Goal: Transaction & Acquisition: Book appointment/travel/reservation

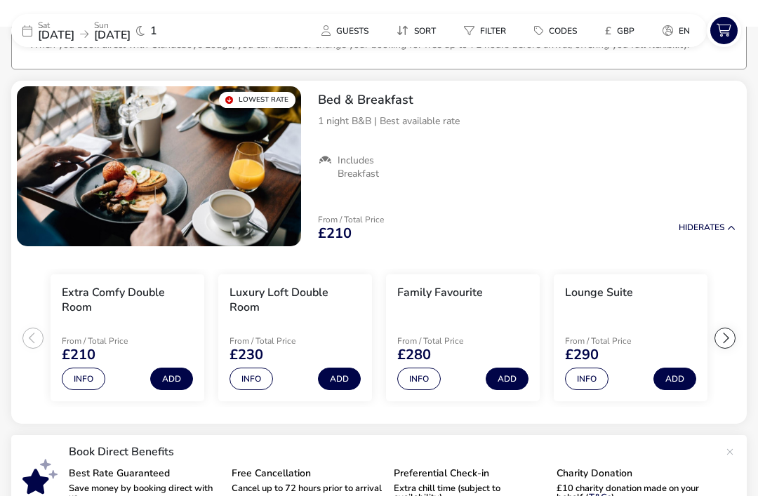
scroll to position [110, 0]
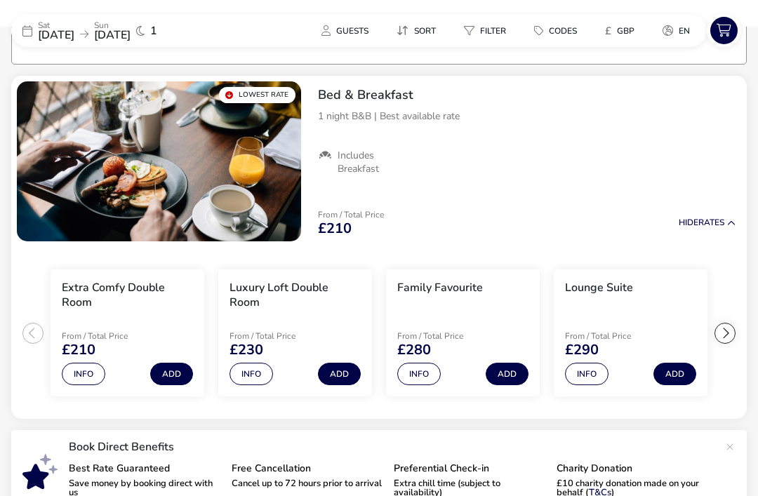
click at [346, 38] on button "Guests" at bounding box center [345, 30] width 70 height 20
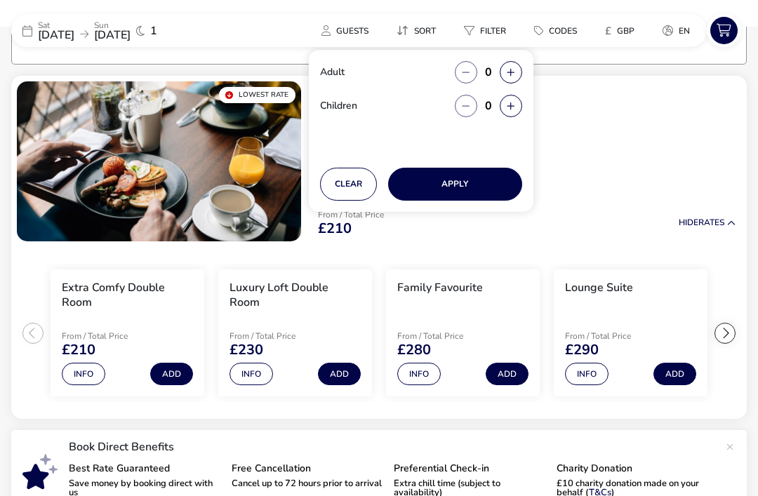
click at [508, 68] on icon "button" at bounding box center [511, 72] width 8 height 9
click at [511, 71] on icon "button" at bounding box center [511, 72] width 8 height 9
type input "2"
click at [510, 109] on icon "button" at bounding box center [511, 106] width 8 height 9
click at [509, 114] on button "button" at bounding box center [511, 106] width 22 height 22
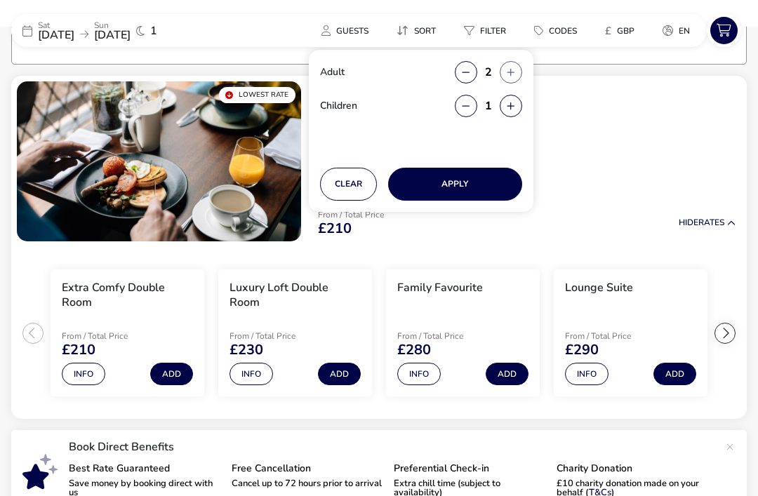
type input "2"
click at [482, 185] on button "Apply" at bounding box center [455, 184] width 134 height 33
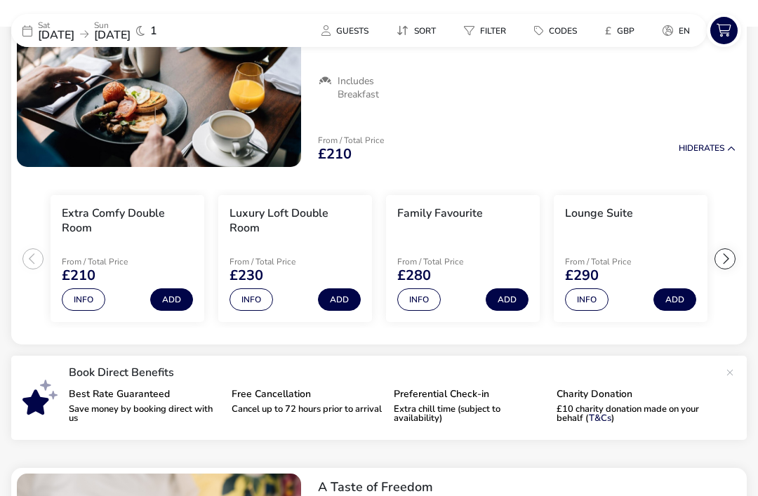
scroll to position [0, 0]
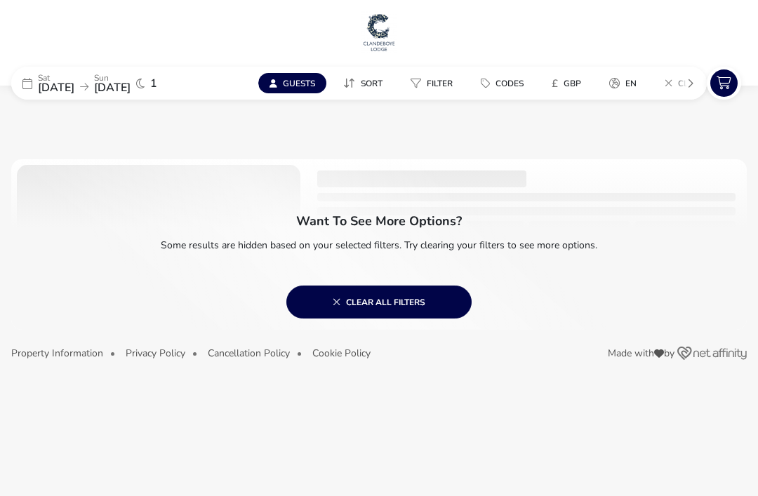
click at [307, 85] on span "Guests" at bounding box center [299, 83] width 32 height 11
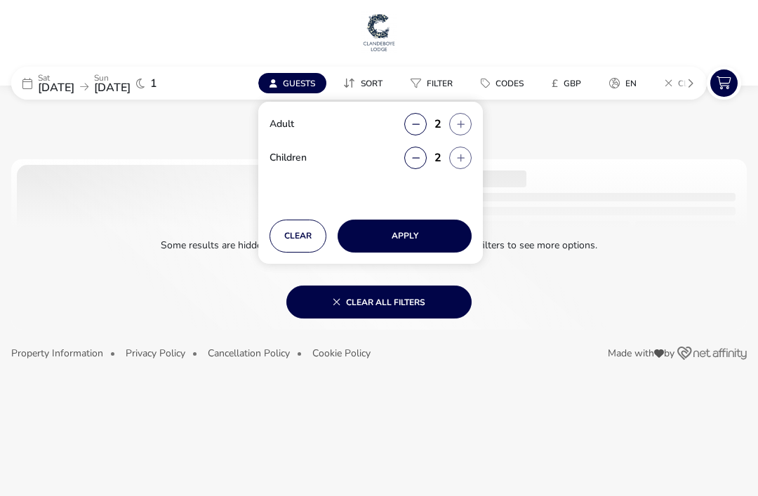
click at [412, 164] on button "button" at bounding box center [415, 158] width 22 height 22
click at [412, 161] on icon "button" at bounding box center [416, 158] width 8 height 9
type input "0"
click at [428, 239] on button "Apply" at bounding box center [405, 236] width 134 height 33
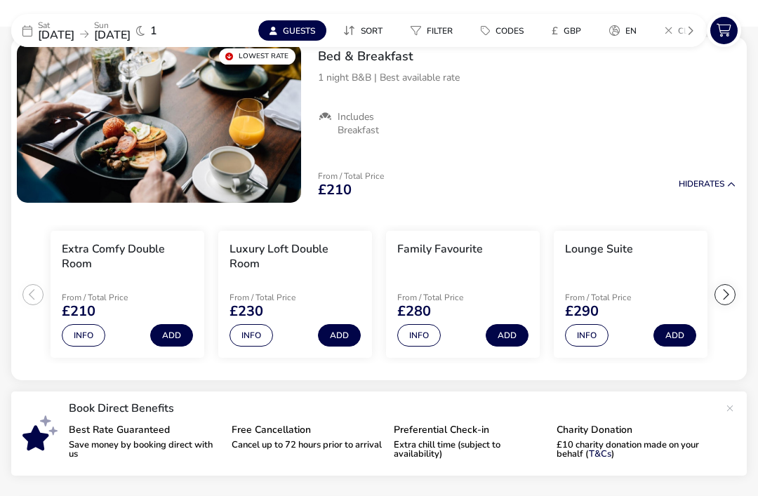
scroll to position [151, 0]
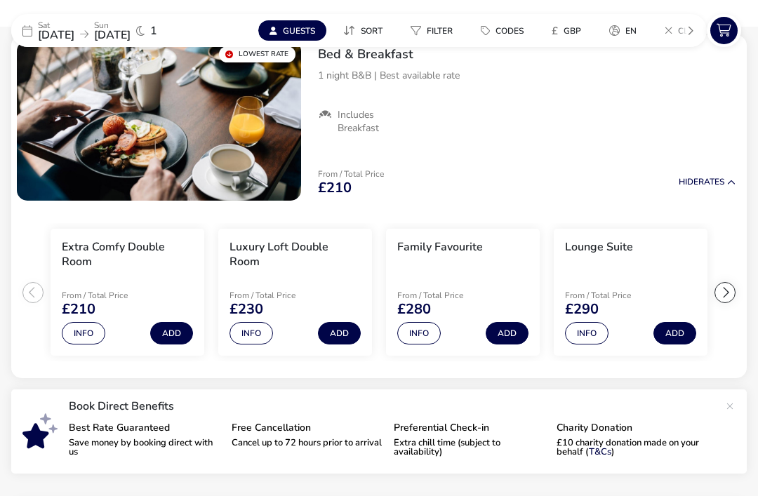
click at [489, 267] on li "Family Favourite From / Total Price £280 Info Add" at bounding box center [463, 293] width 154 height 128
click at [424, 335] on button "Info" at bounding box center [419, 333] width 44 height 22
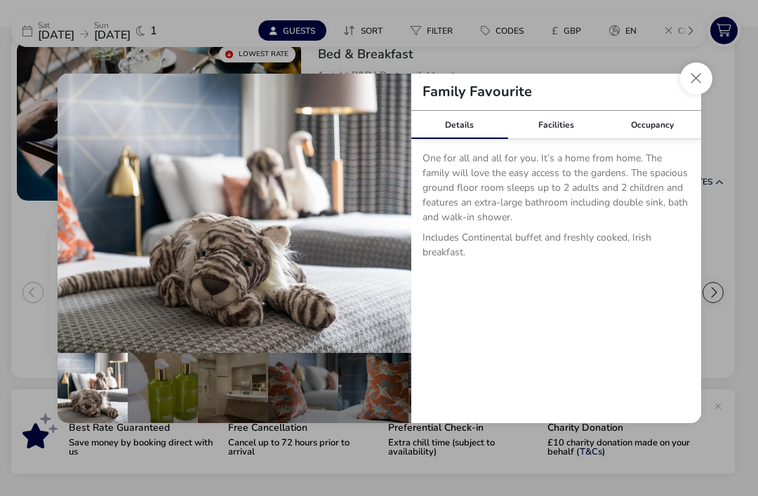
click at [692, 95] on button "Close dialog" at bounding box center [696, 78] width 32 height 32
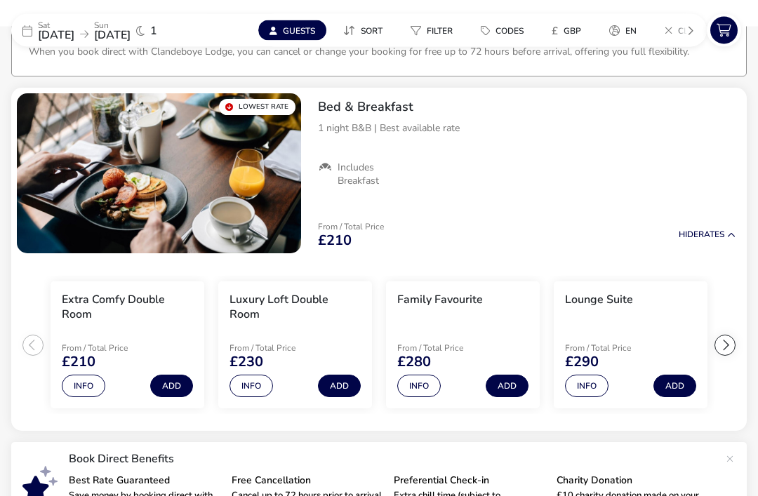
scroll to position [103, 0]
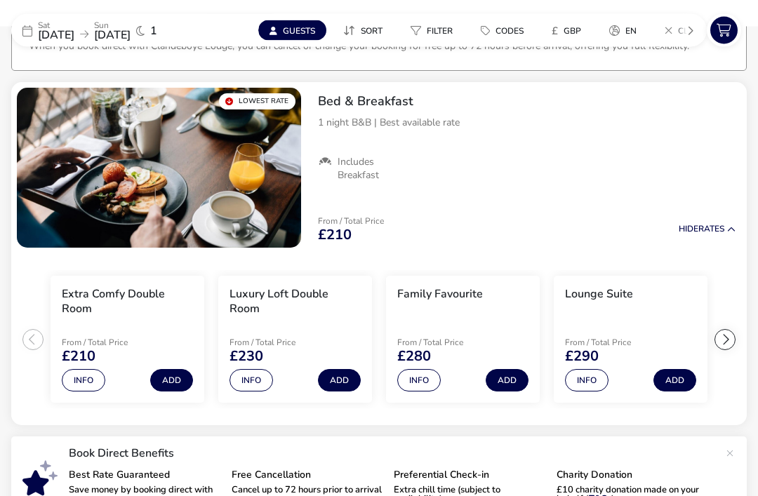
click at [505, 315] on li "Family Favourite From / Total Price £280 Info Add" at bounding box center [463, 341] width 154 height 128
click at [513, 378] on button "Add" at bounding box center [507, 381] width 43 height 22
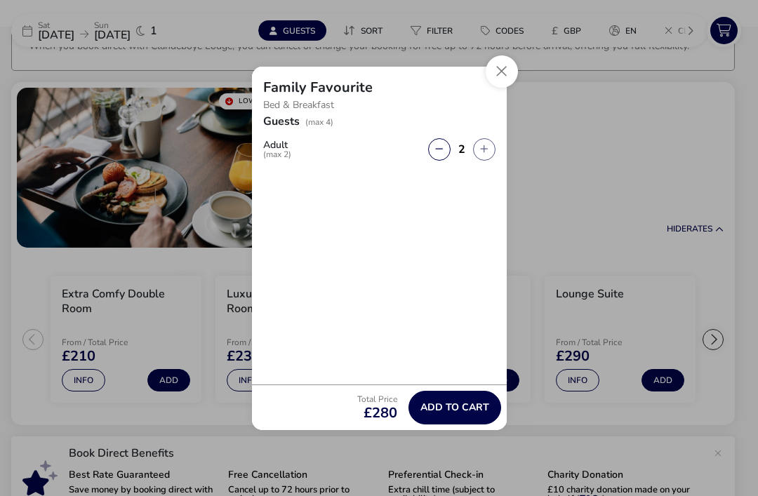
click at [467, 413] on span "Add to cart" at bounding box center [455, 407] width 69 height 11
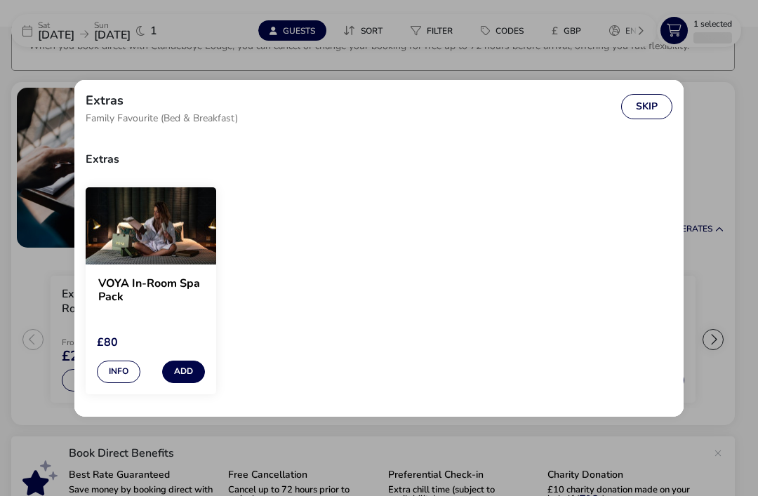
click at [648, 119] on button "Skip" at bounding box center [646, 106] width 51 height 25
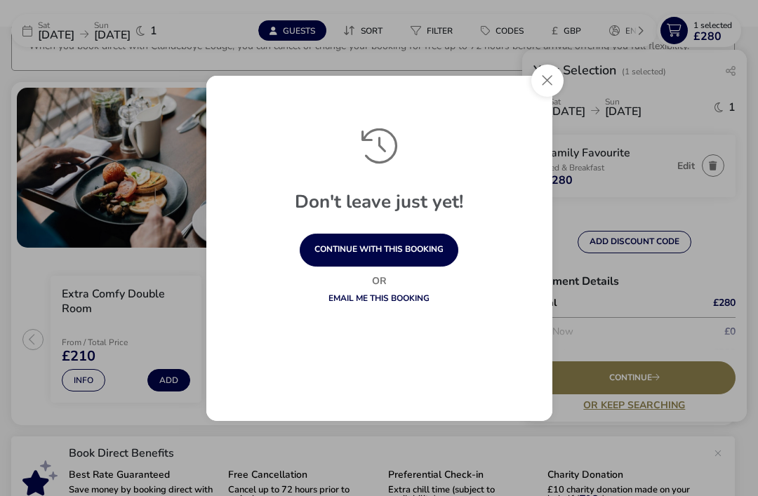
click at [548, 97] on button "Close" at bounding box center [548, 81] width 32 height 32
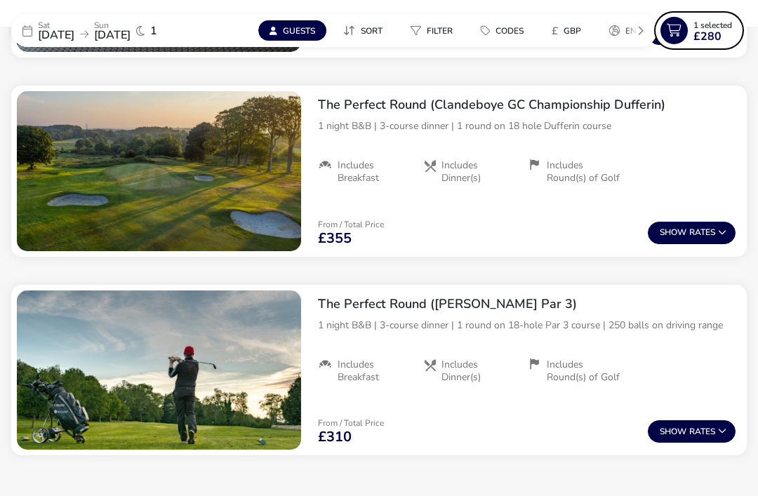
scroll to position [1171, 0]
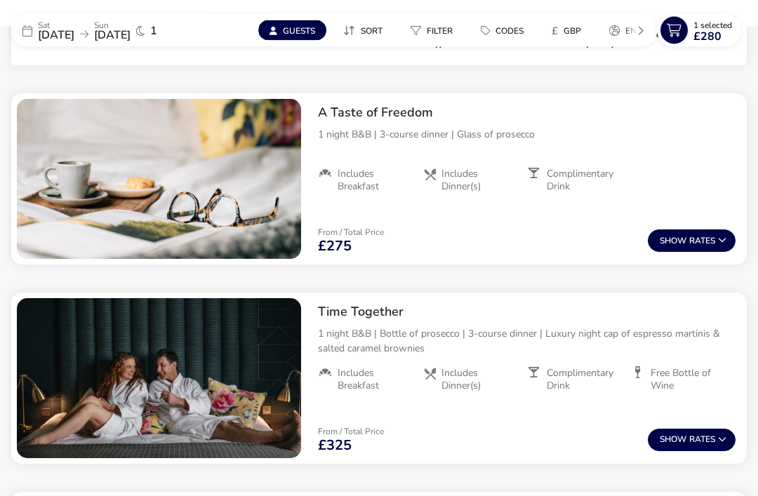
click at [707, 244] on button "Show Rates" at bounding box center [692, 241] width 88 height 22
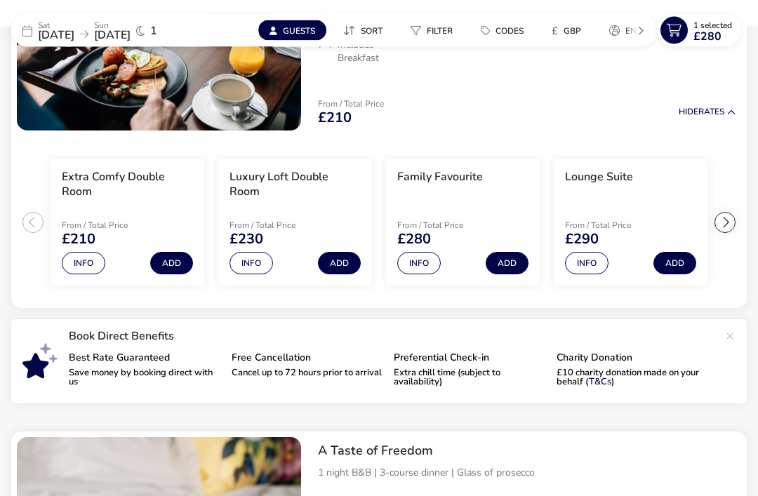
scroll to position [207, 0]
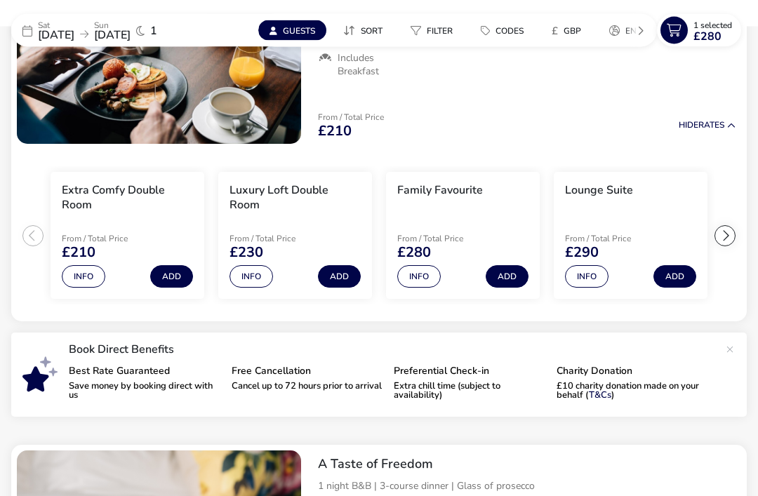
click at [592, 277] on button "Info" at bounding box center [587, 277] width 44 height 22
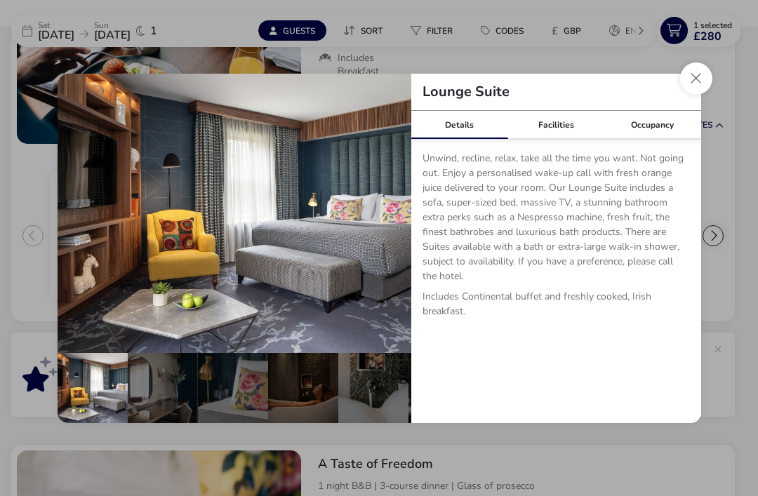
click at [652, 139] on div "Occupancy" at bounding box center [653, 125] width 97 height 28
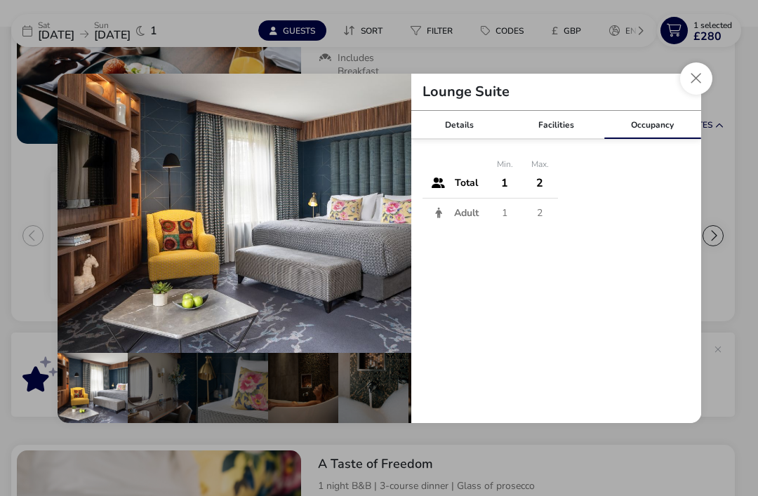
click at [702, 95] on button "Close dialog" at bounding box center [696, 78] width 32 height 32
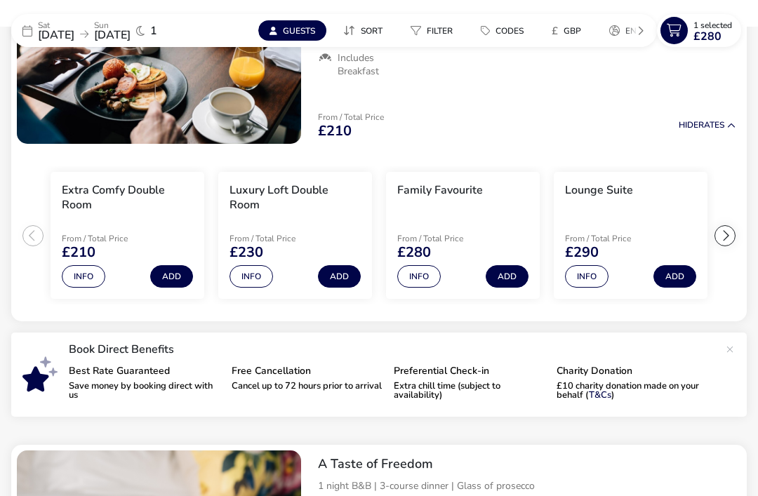
click at [418, 276] on button "Info" at bounding box center [419, 276] width 44 height 22
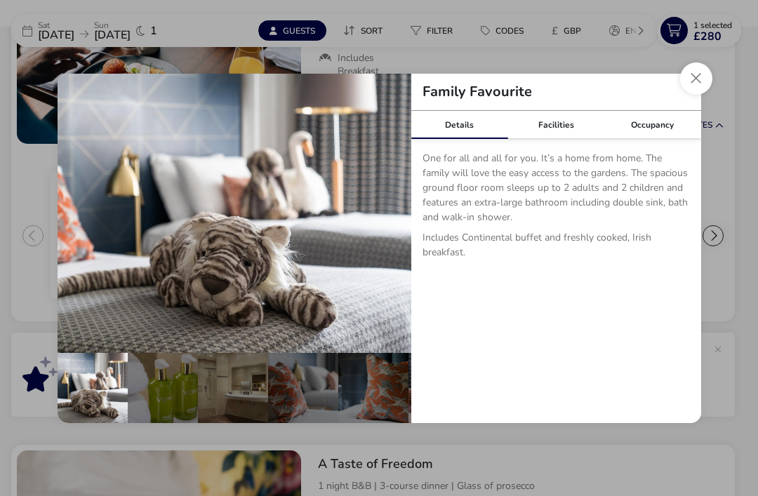
click at [562, 139] on div "Facilities" at bounding box center [556, 125] width 97 height 28
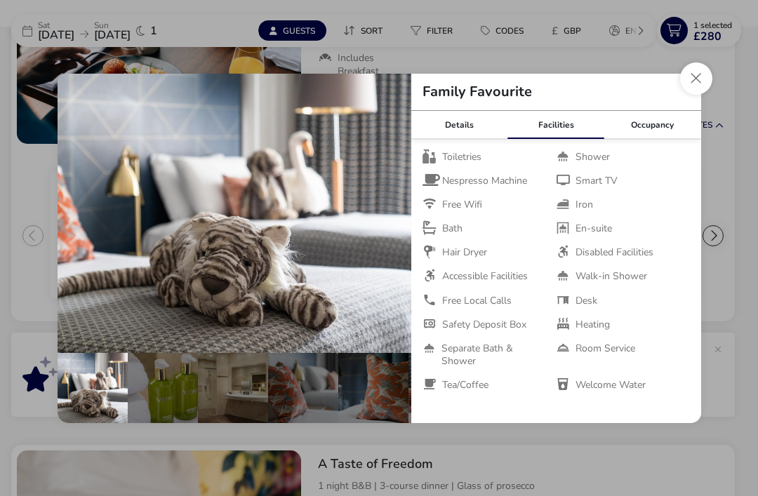
click at [659, 139] on div "Occupancy" at bounding box center [653, 125] width 97 height 28
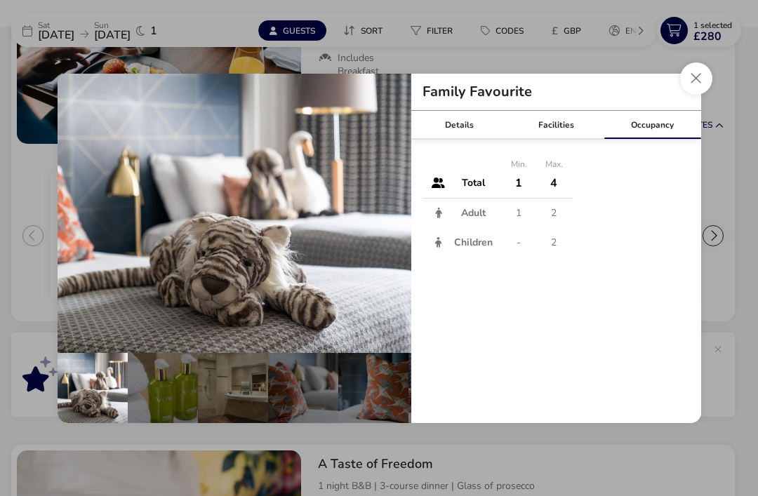
click at [699, 95] on button "Close dialog" at bounding box center [696, 78] width 32 height 32
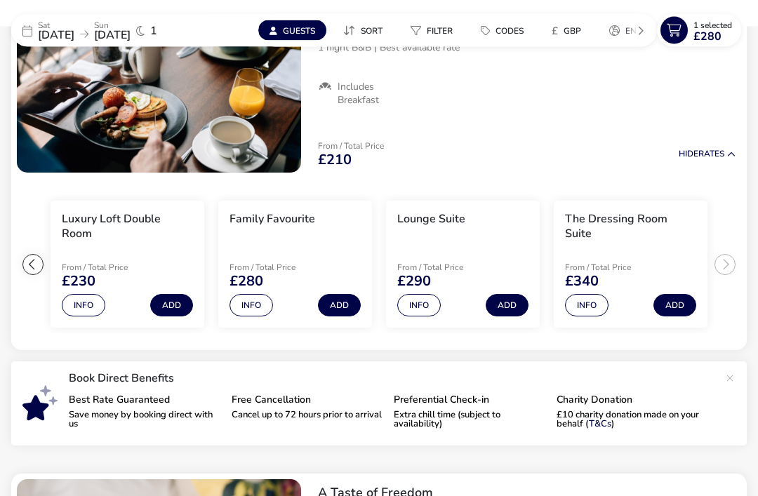
scroll to position [159, 0]
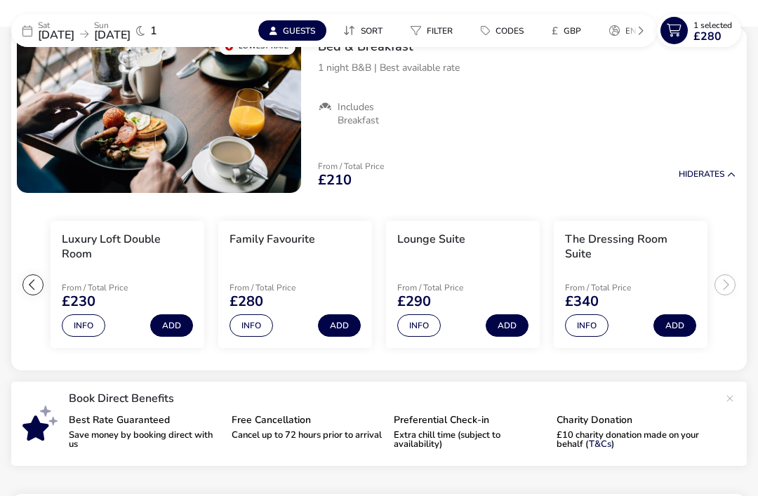
click at [593, 322] on button "Info" at bounding box center [587, 326] width 44 height 22
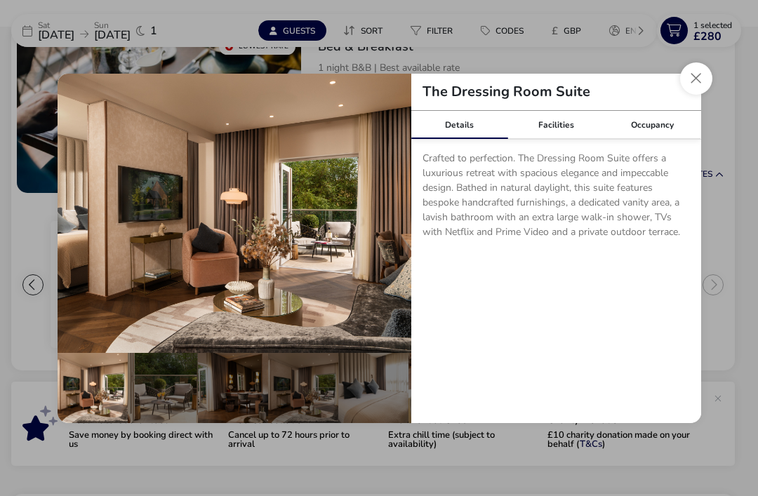
click at [654, 139] on div "Occupancy" at bounding box center [653, 125] width 97 height 28
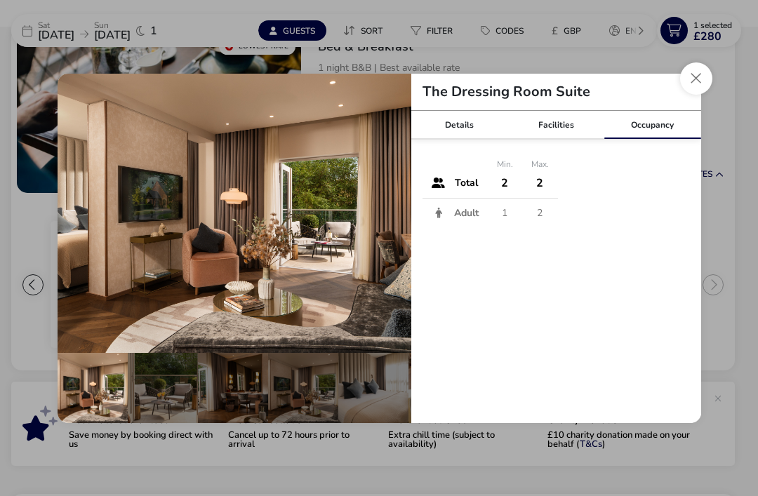
click at [692, 95] on button "Close dialog" at bounding box center [696, 78] width 32 height 32
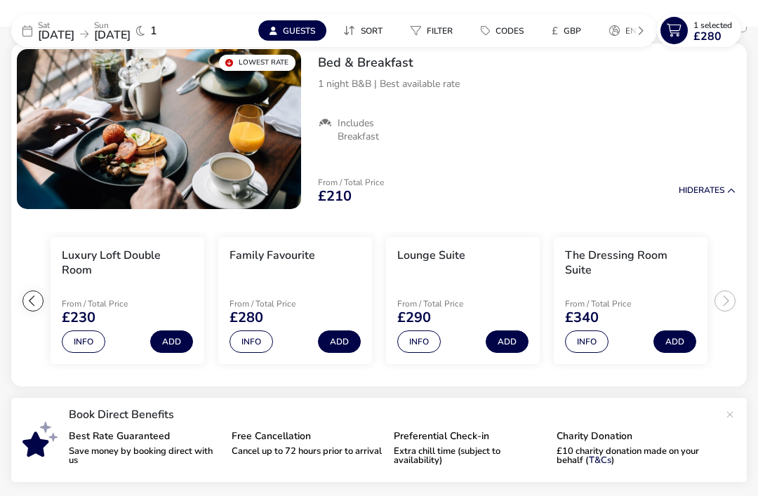
scroll to position [153, 0]
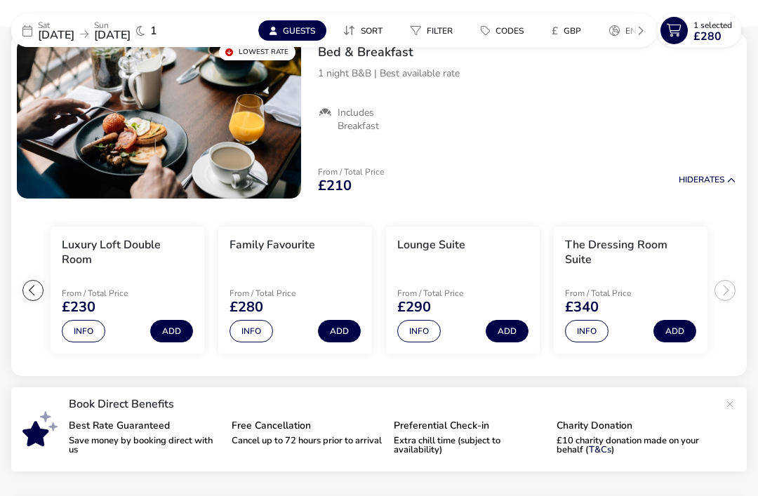
click at [270, 35] on button "Guests" at bounding box center [292, 30] width 68 height 20
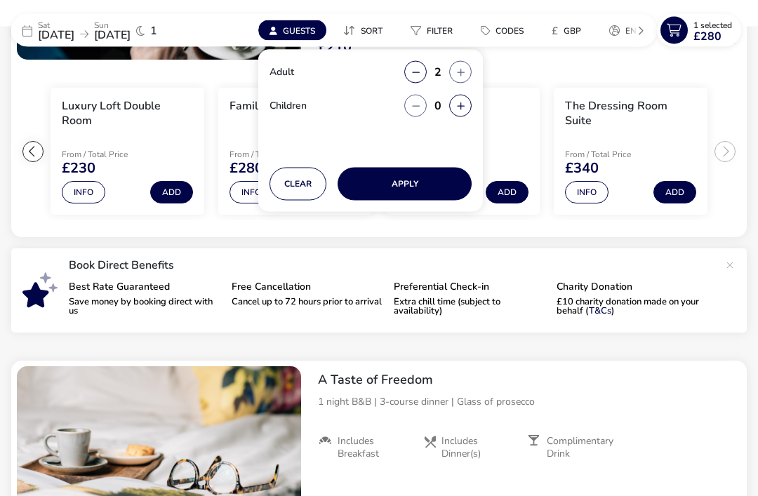
click at [455, 110] on button "button" at bounding box center [460, 106] width 22 height 22
type input "1"
click at [438, 171] on button "Apply" at bounding box center [405, 184] width 134 height 33
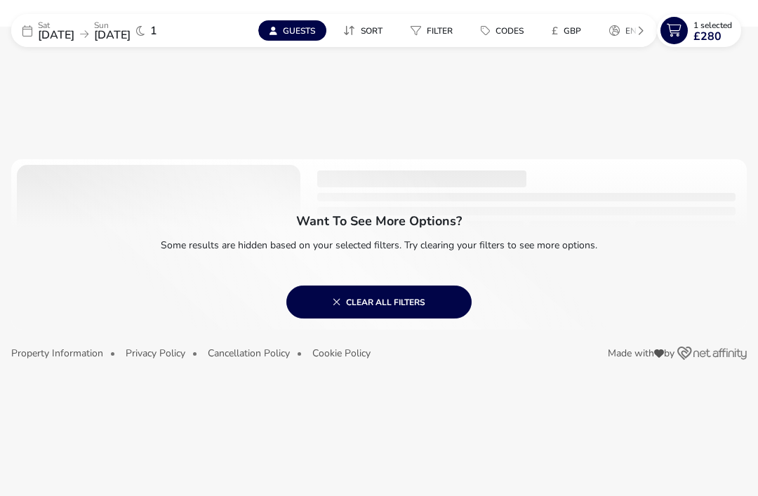
scroll to position [0, 0]
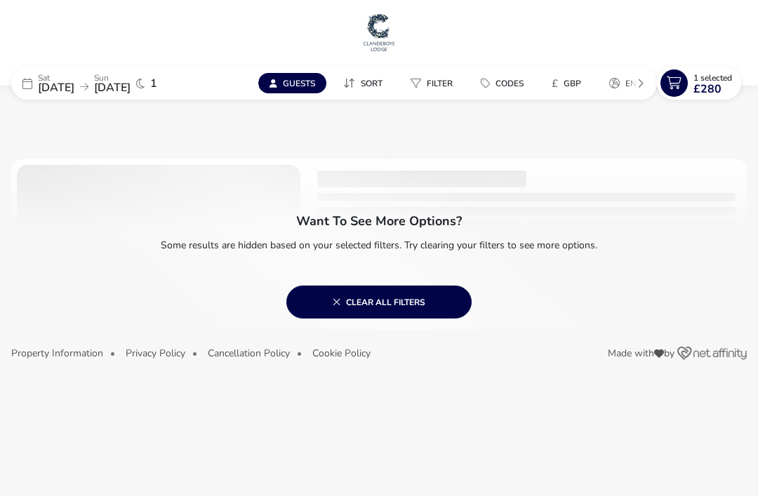
click at [418, 291] on button "Clear all filters" at bounding box center [378, 302] width 185 height 33
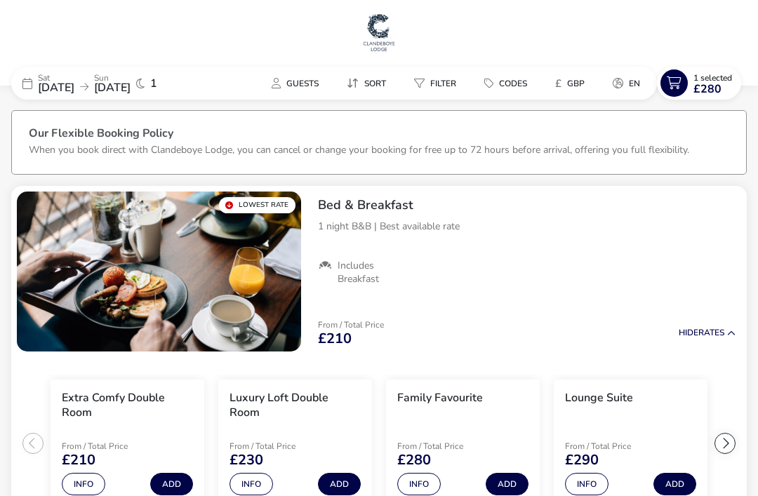
click at [297, 89] on span "Guests" at bounding box center [302, 83] width 32 height 11
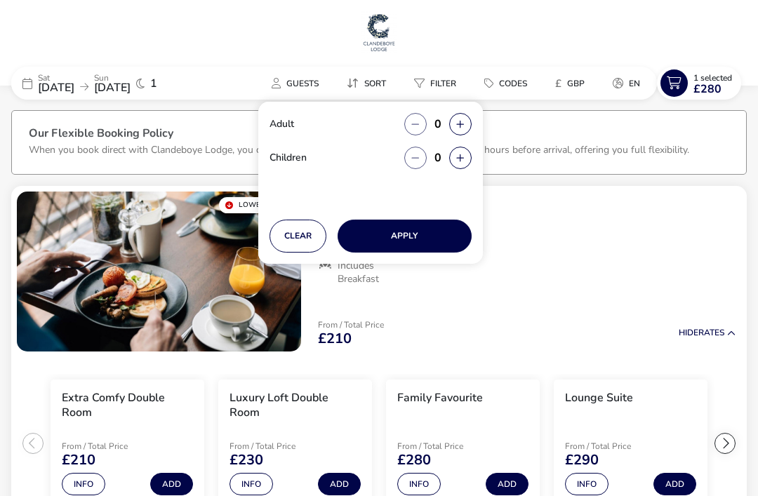
click at [593, 249] on div "Bed & Breakfast 1 night B&B | Best available rate Includes Breakfast" at bounding box center [527, 241] width 440 height 111
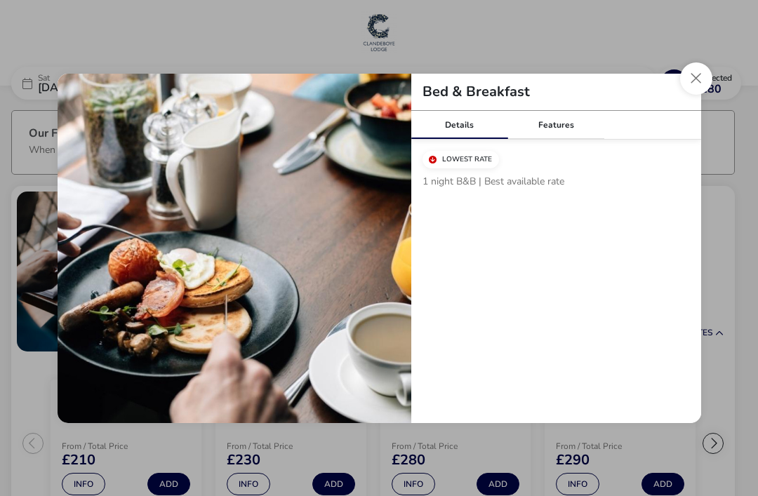
click at [697, 86] on button "Close modal" at bounding box center [696, 78] width 32 height 32
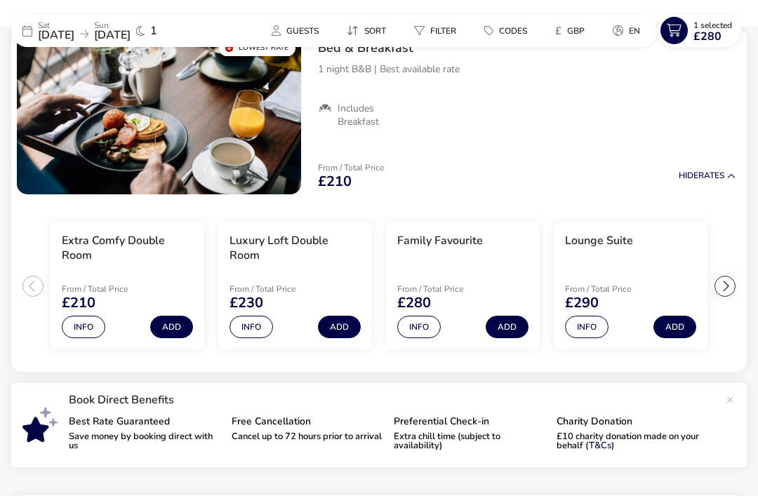
scroll to position [158, 0]
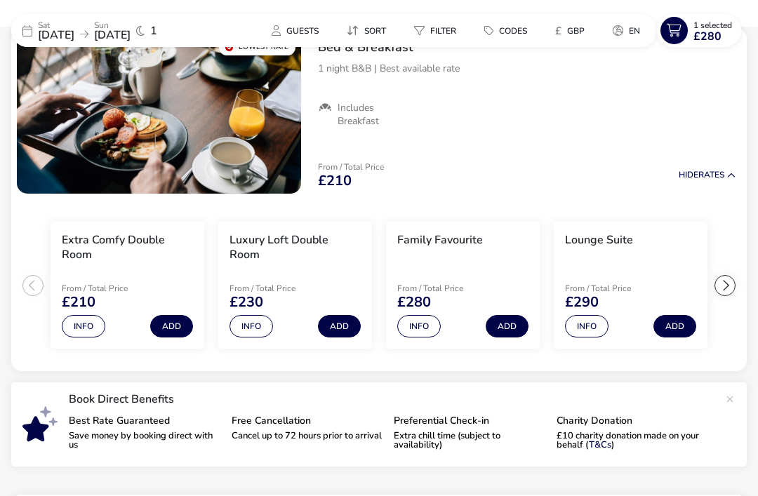
click at [518, 325] on button "Add" at bounding box center [507, 326] width 43 height 22
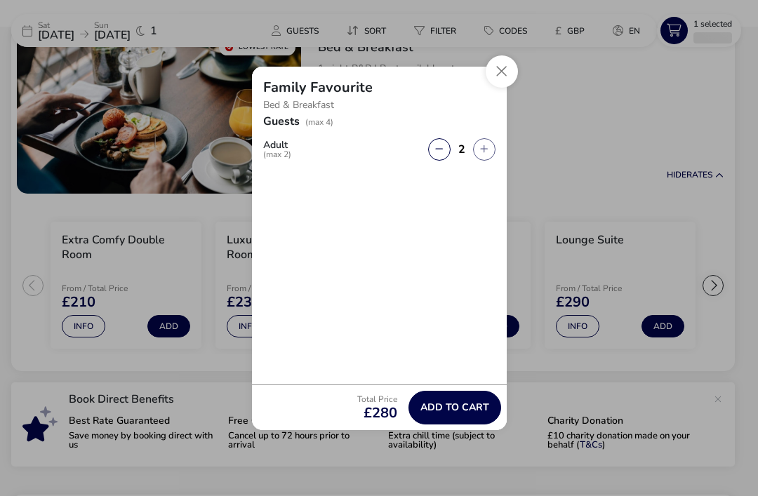
click at [484, 154] on icon "button" at bounding box center [484, 149] width 8 height 9
click at [489, 161] on button "button" at bounding box center [484, 149] width 22 height 22
click at [485, 161] on button "button" at bounding box center [484, 149] width 22 height 22
click at [482, 154] on icon "button" at bounding box center [484, 149] width 8 height 9
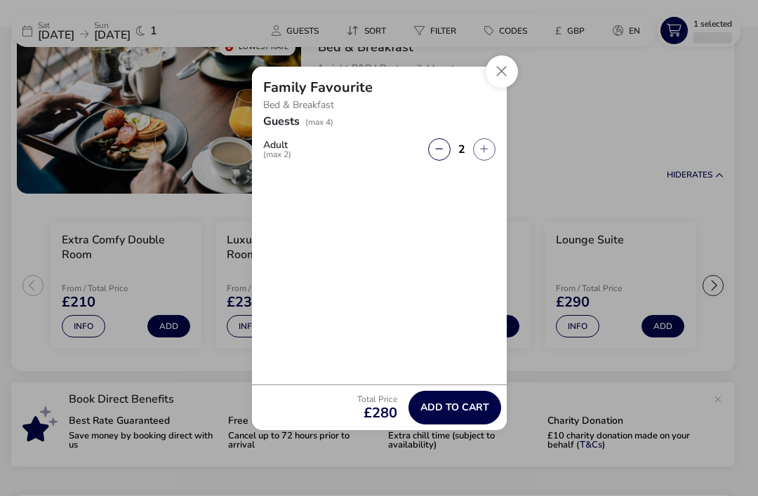
click at [484, 154] on icon "button" at bounding box center [484, 149] width 8 height 9
click at [459, 421] on button "Add to cart" at bounding box center [455, 408] width 93 height 34
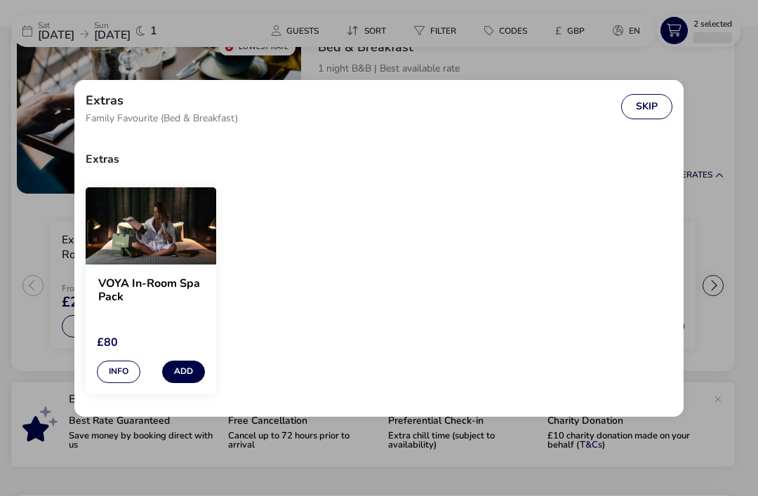
click at [657, 119] on button "Skip" at bounding box center [646, 106] width 51 height 25
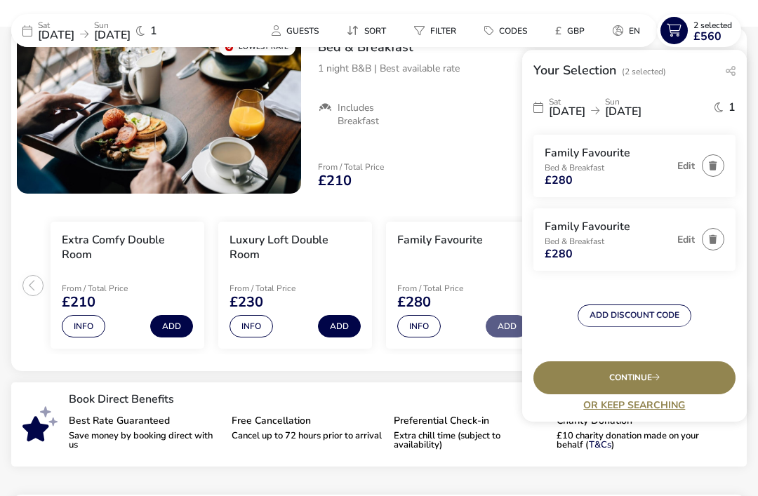
click at [713, 172] on button "button" at bounding box center [713, 165] width 22 height 22
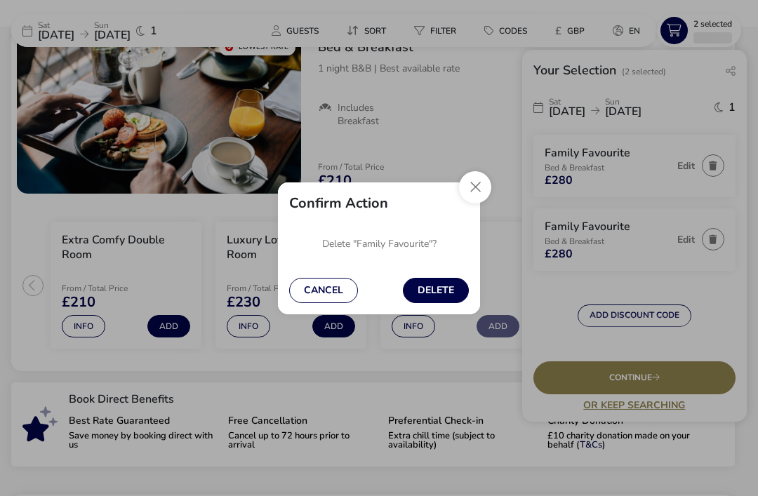
click at [440, 303] on button "Delete" at bounding box center [436, 290] width 66 height 25
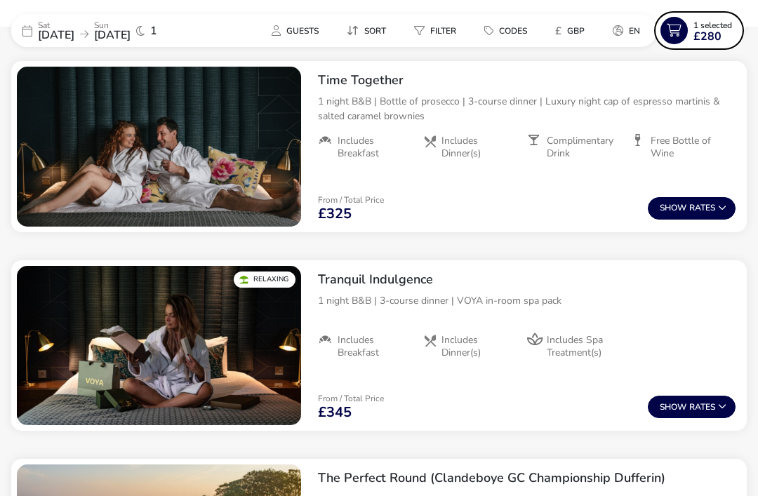
scroll to position [916, 0]
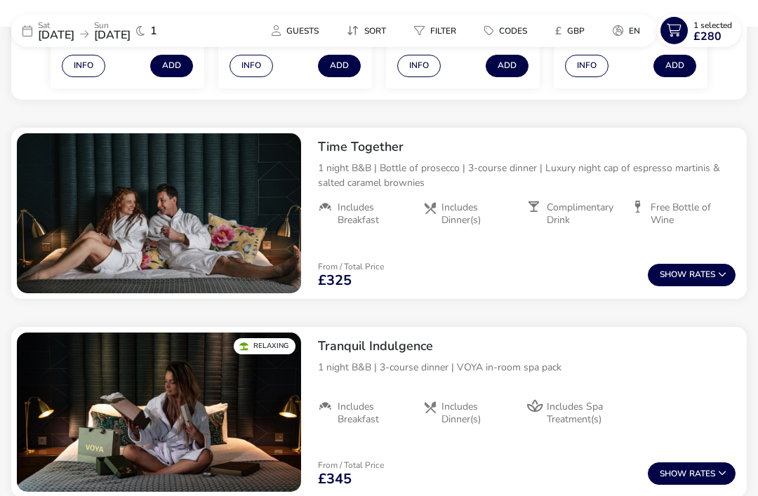
click at [706, 270] on button "Show Rates" at bounding box center [692, 275] width 88 height 22
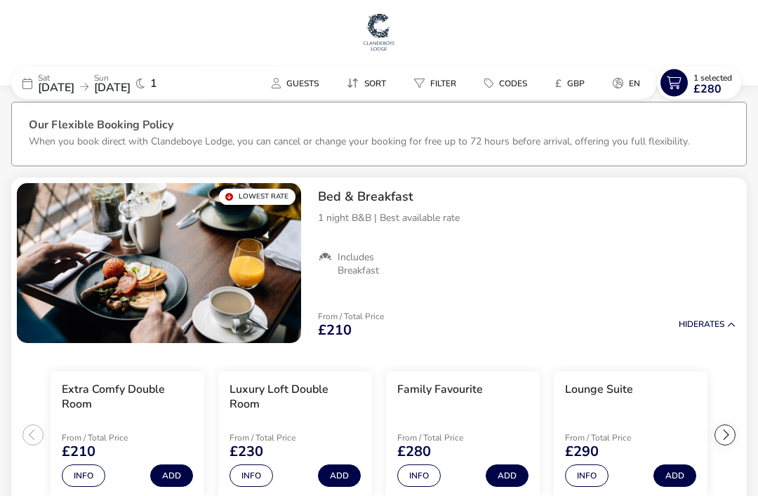
scroll to position [0, 0]
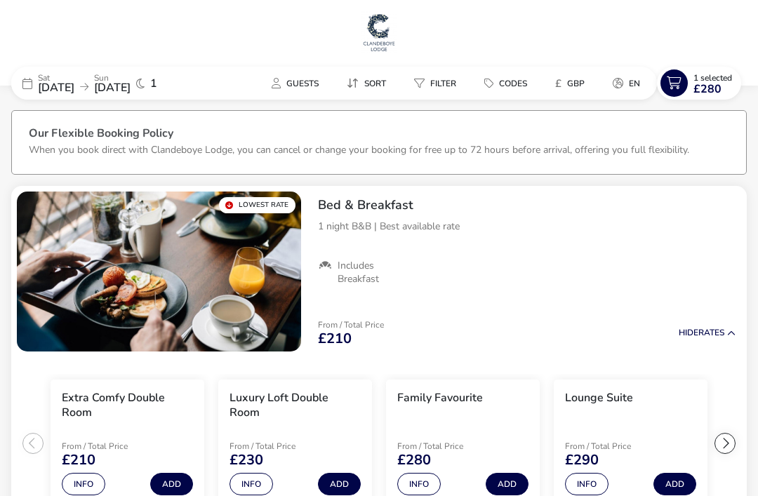
click at [701, 85] on span "£280" at bounding box center [708, 89] width 28 height 11
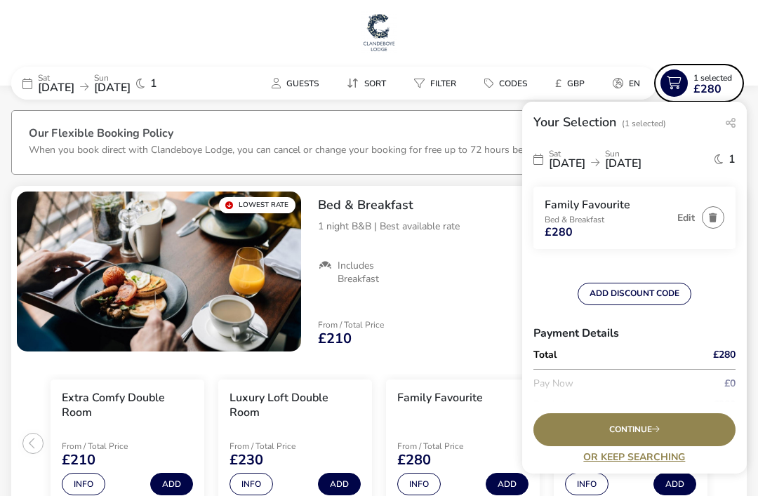
click at [688, 447] on div "Continue" at bounding box center [635, 430] width 202 height 33
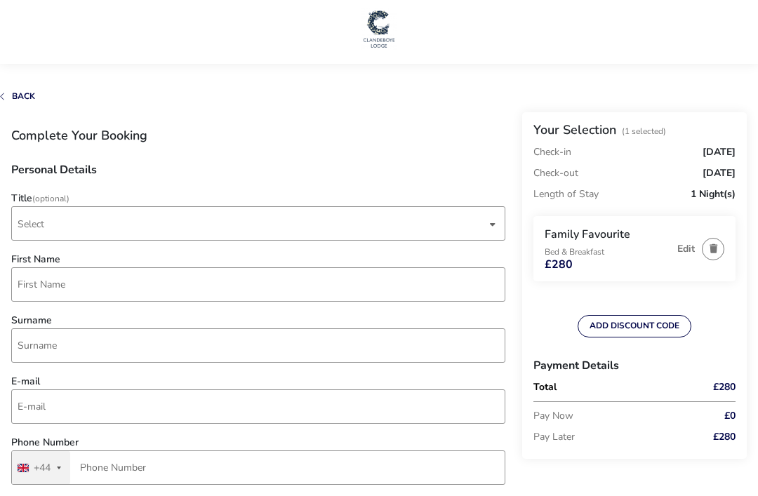
scroll to position [1, 0]
